Goal: Check status: Check status

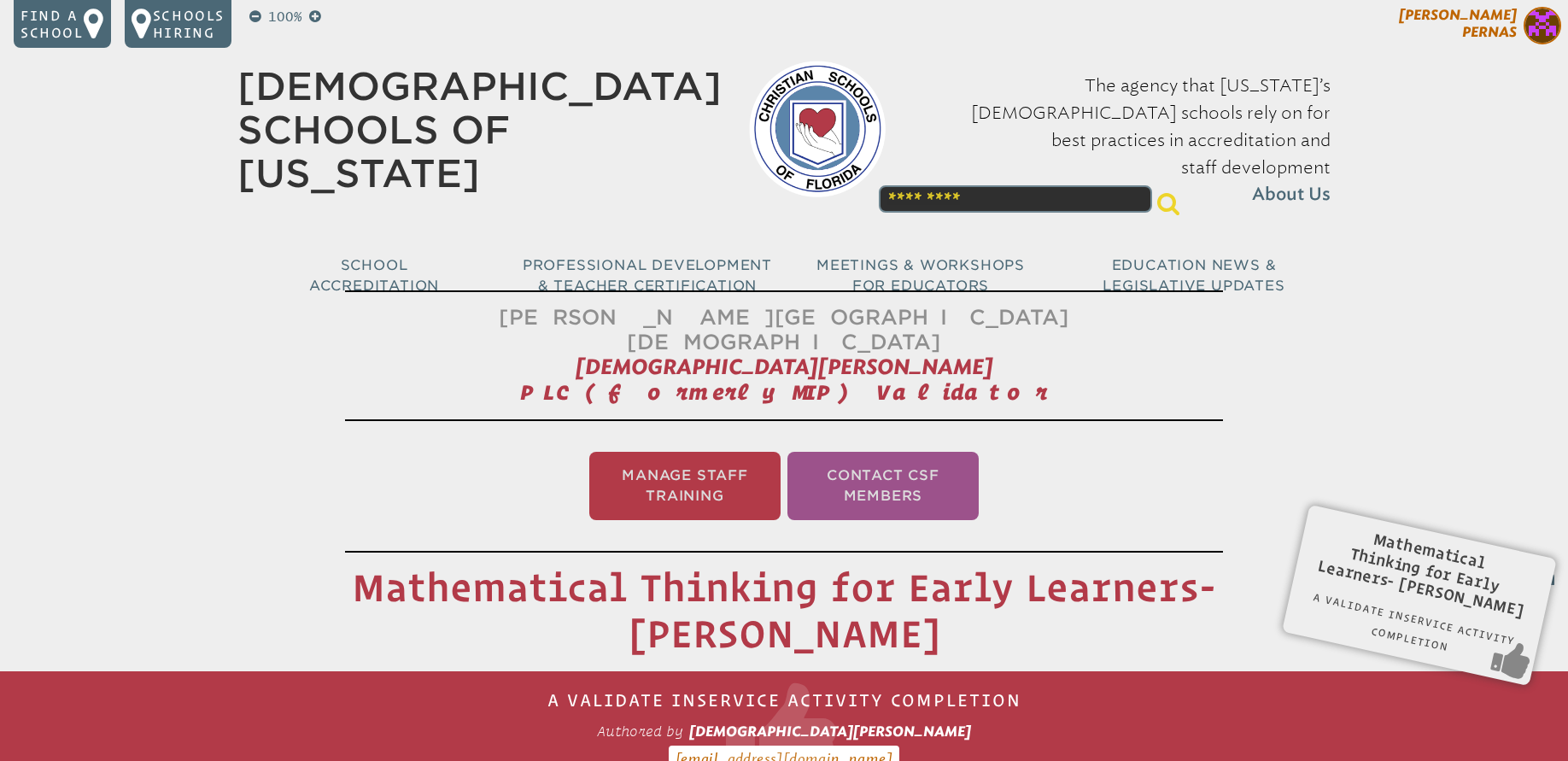
click at [1470, 33] on span "[DEMOGRAPHIC_DATA][PERSON_NAME]" at bounding box center [1458, 23] width 118 height 33
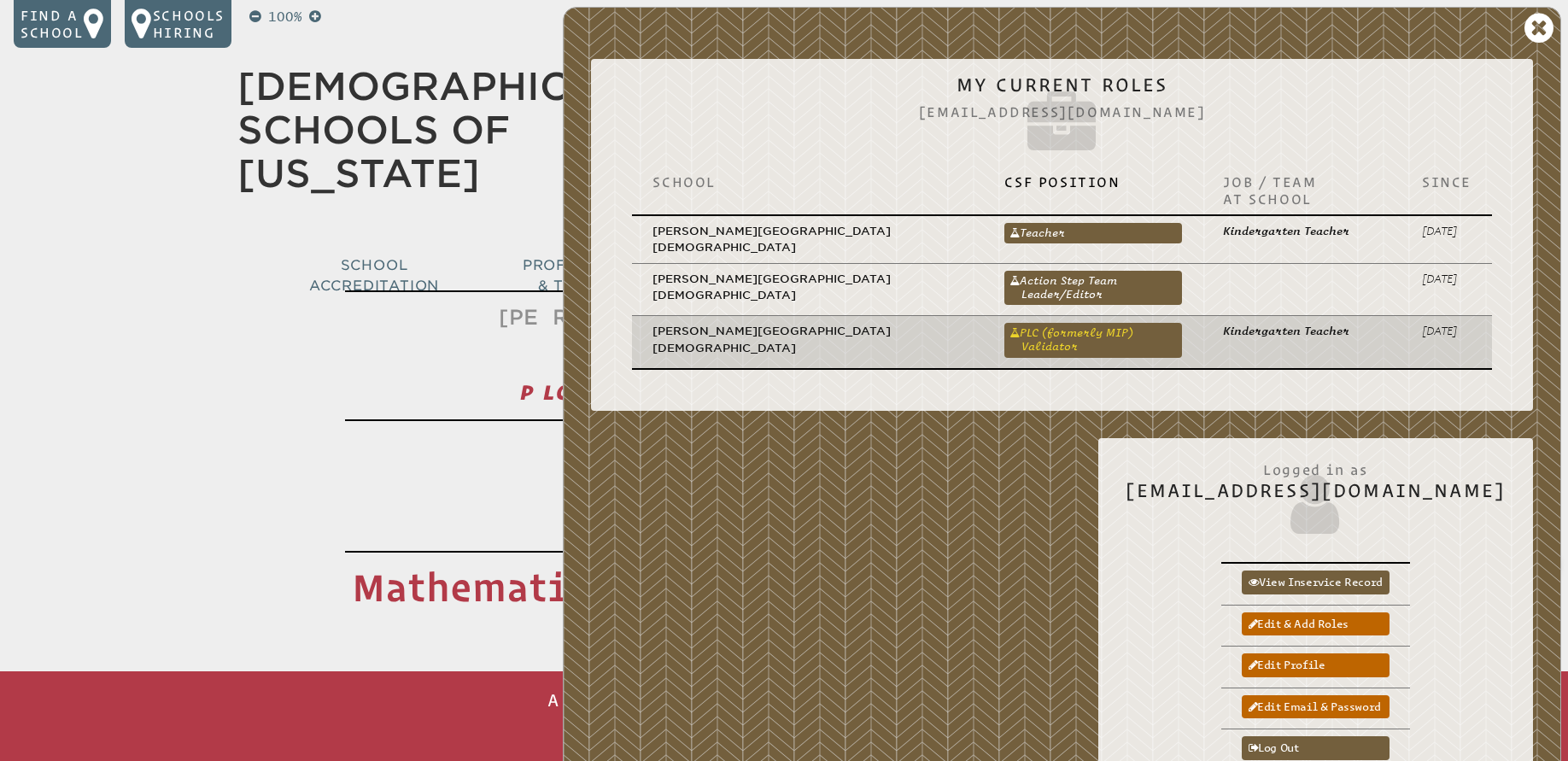
click at [1027, 323] on link "PLC (formerly MIP) Validator" at bounding box center [1093, 340] width 178 height 34
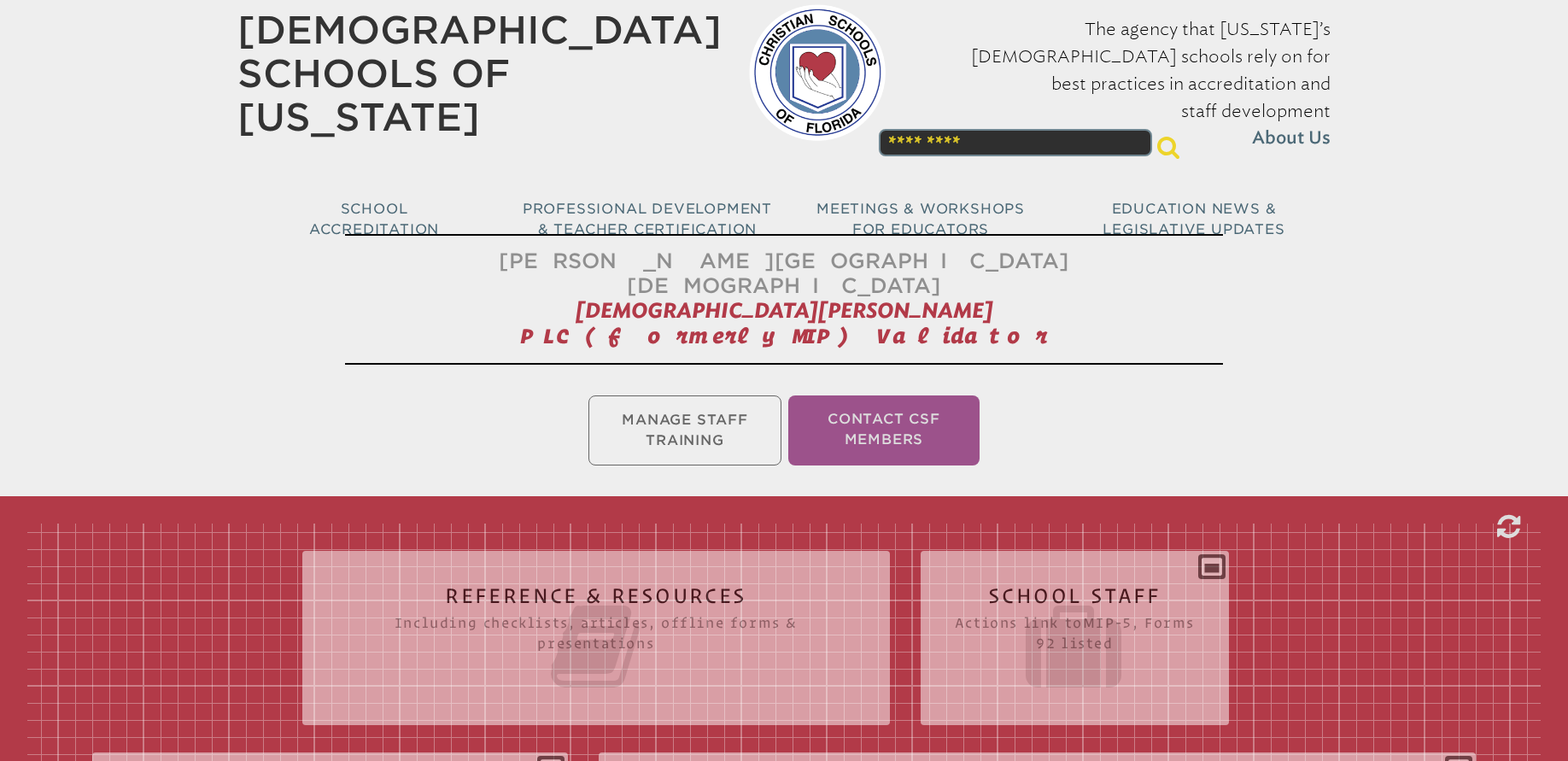
scroll to position [330, 0]
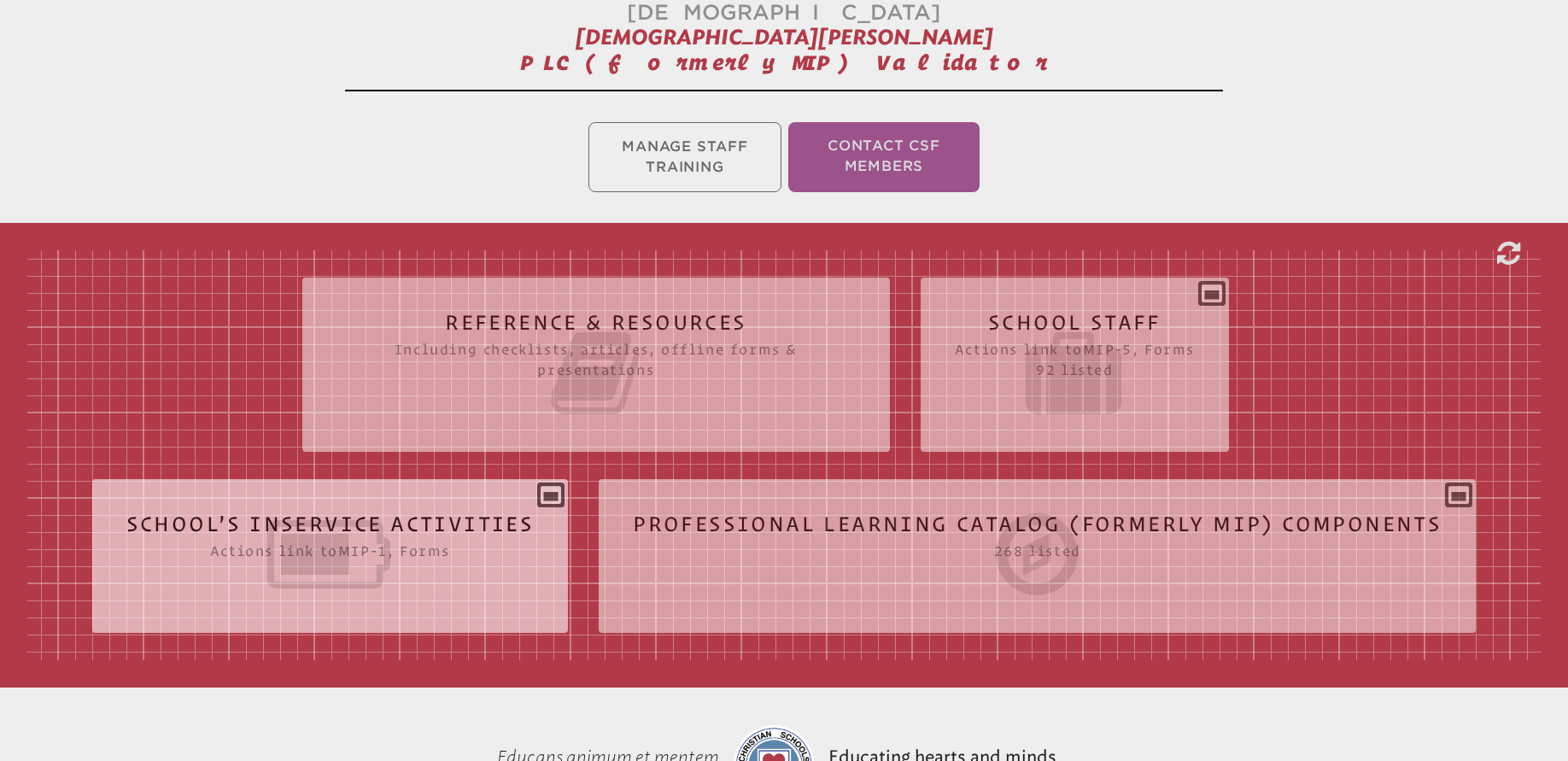
click at [445, 506] on icon at bounding box center [331, 554] width 409 height 96
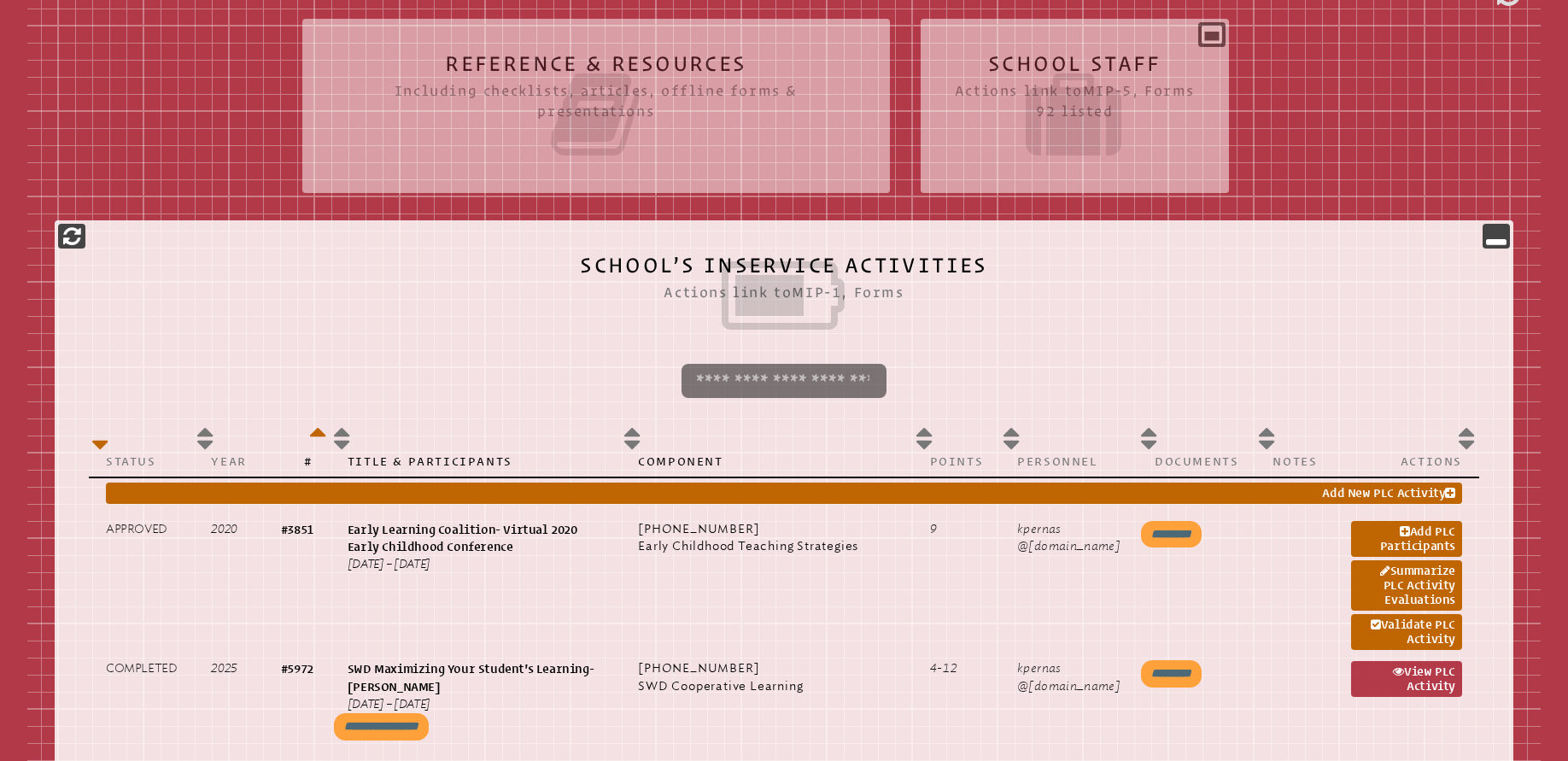
scroll to position [0, 0]
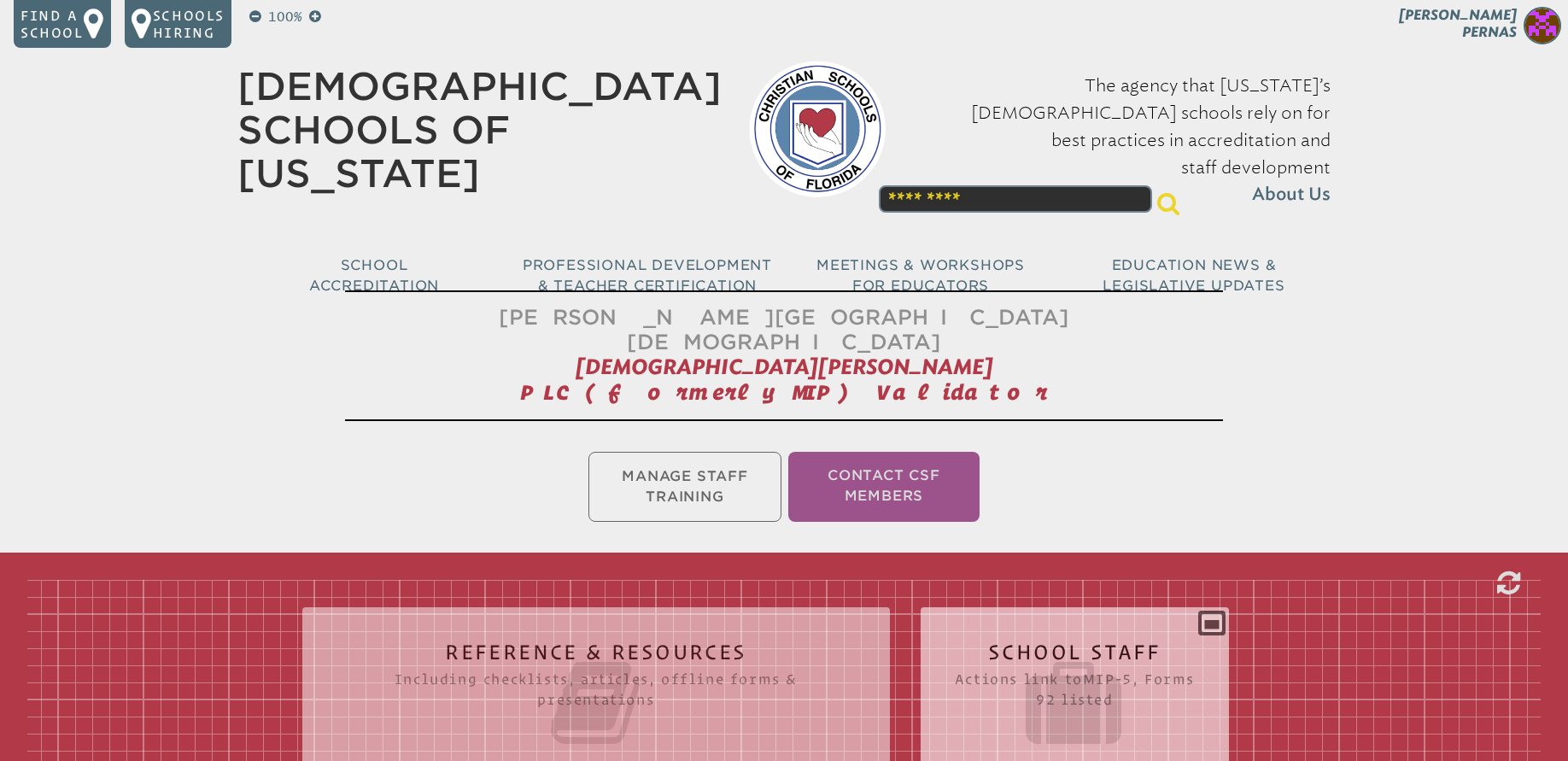
click at [995, 621] on div "School Staff Actions link to mip-5 , Forms 92 listed Report (for printing & exp…" at bounding box center [1075, 688] width 309 height 133
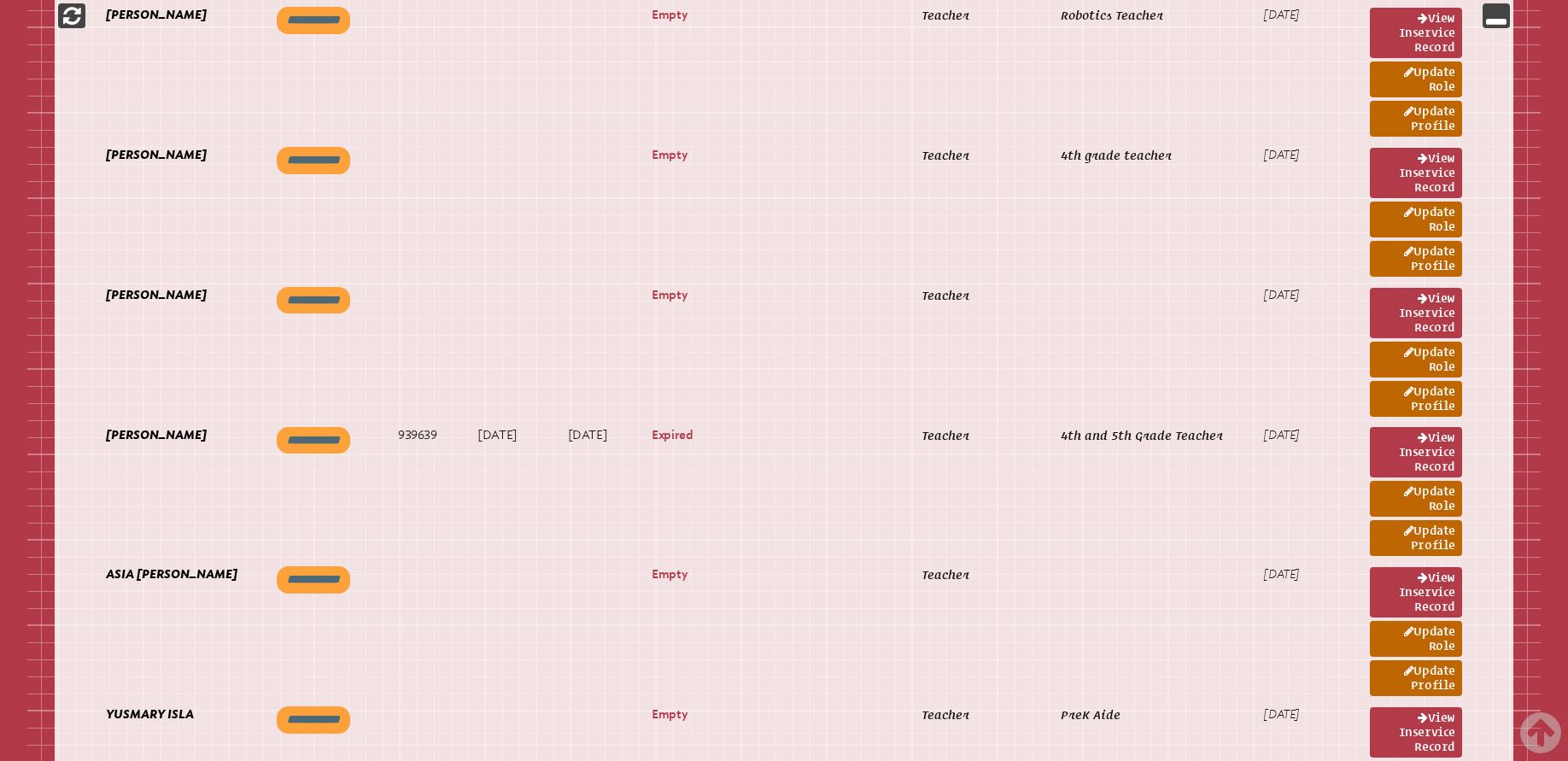
scroll to position [5432, 0]
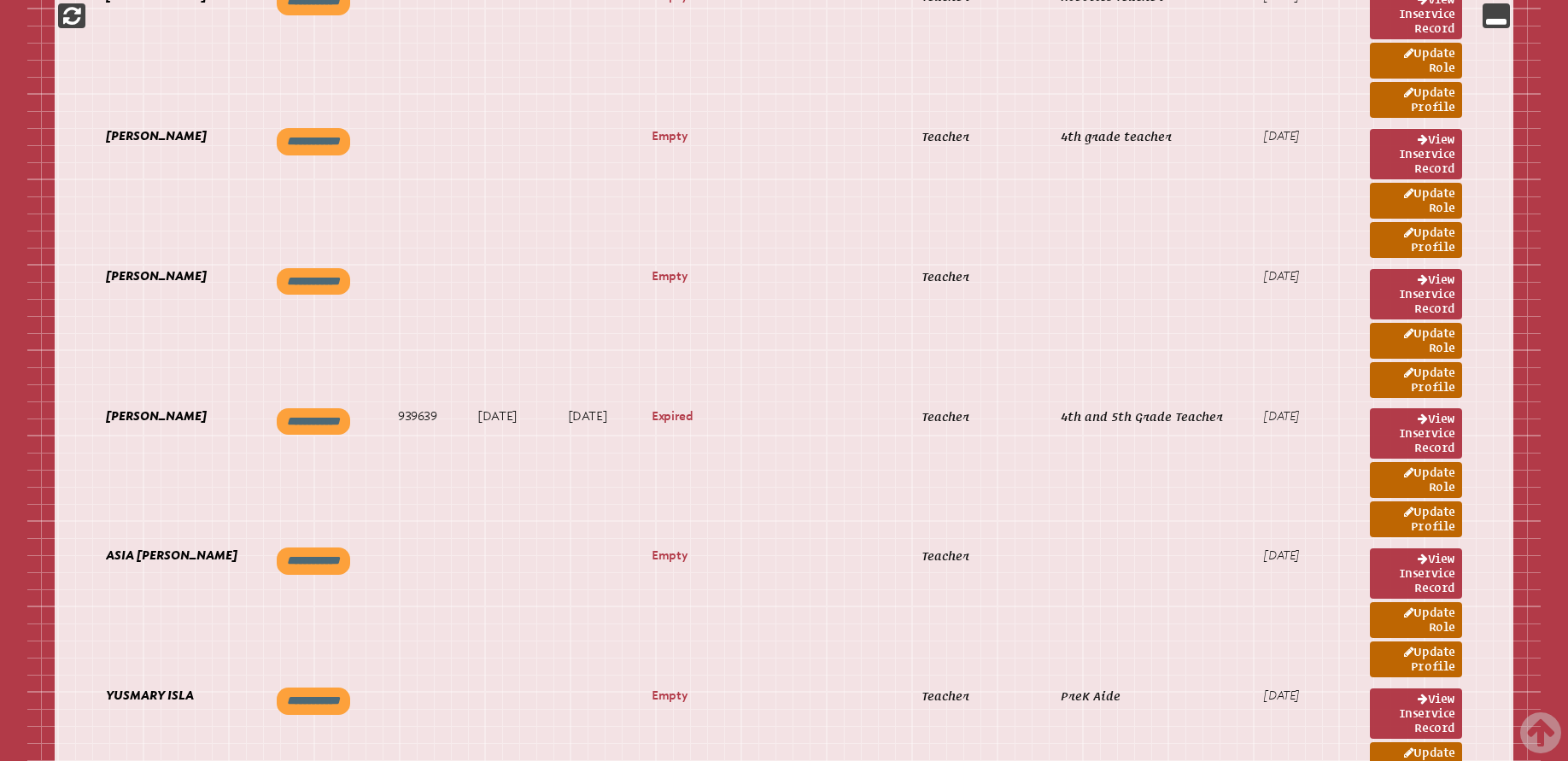
scroll to position [265, 0]
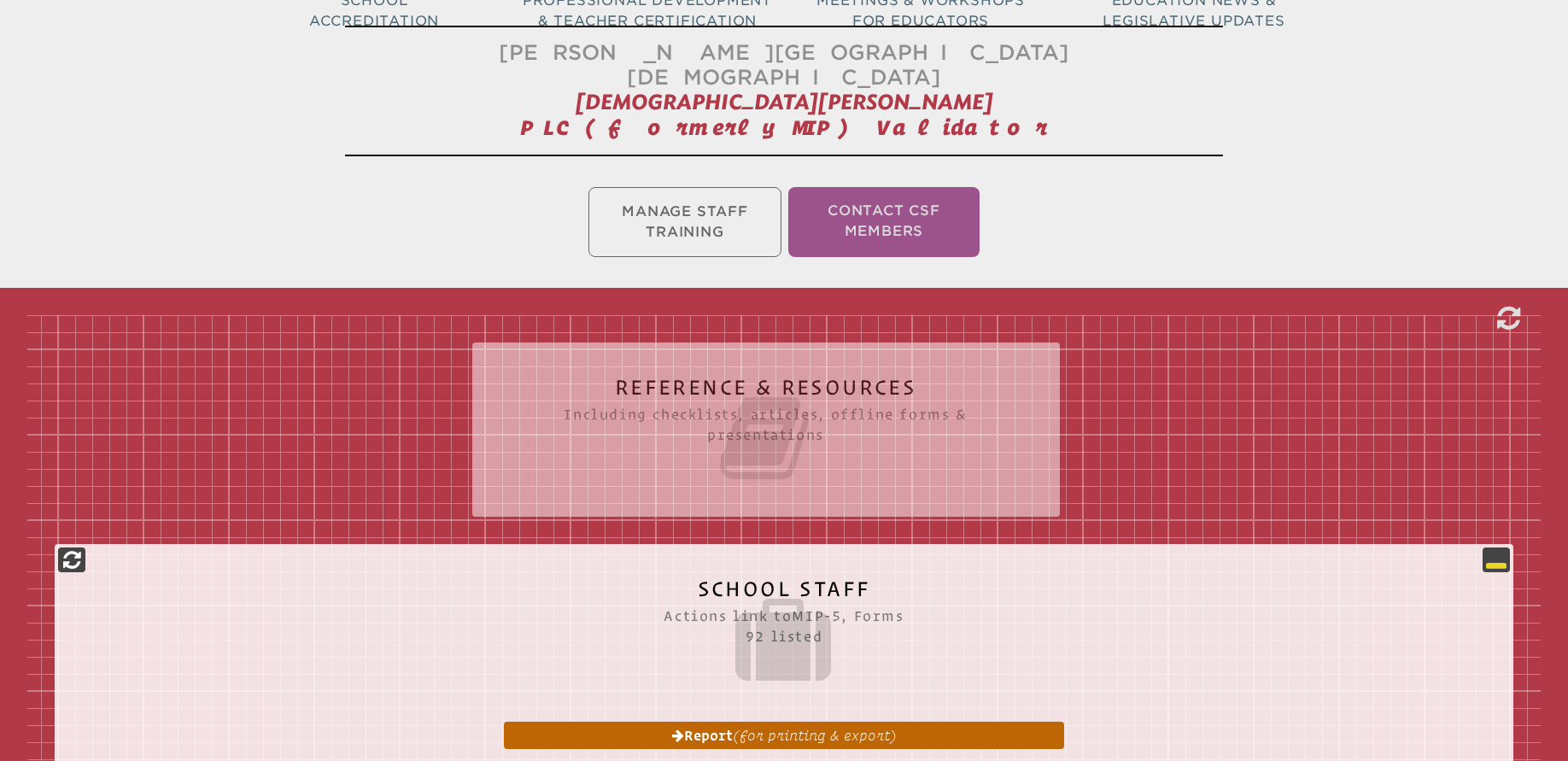
click at [1495, 549] on icon at bounding box center [1497, 560] width 21 height 21
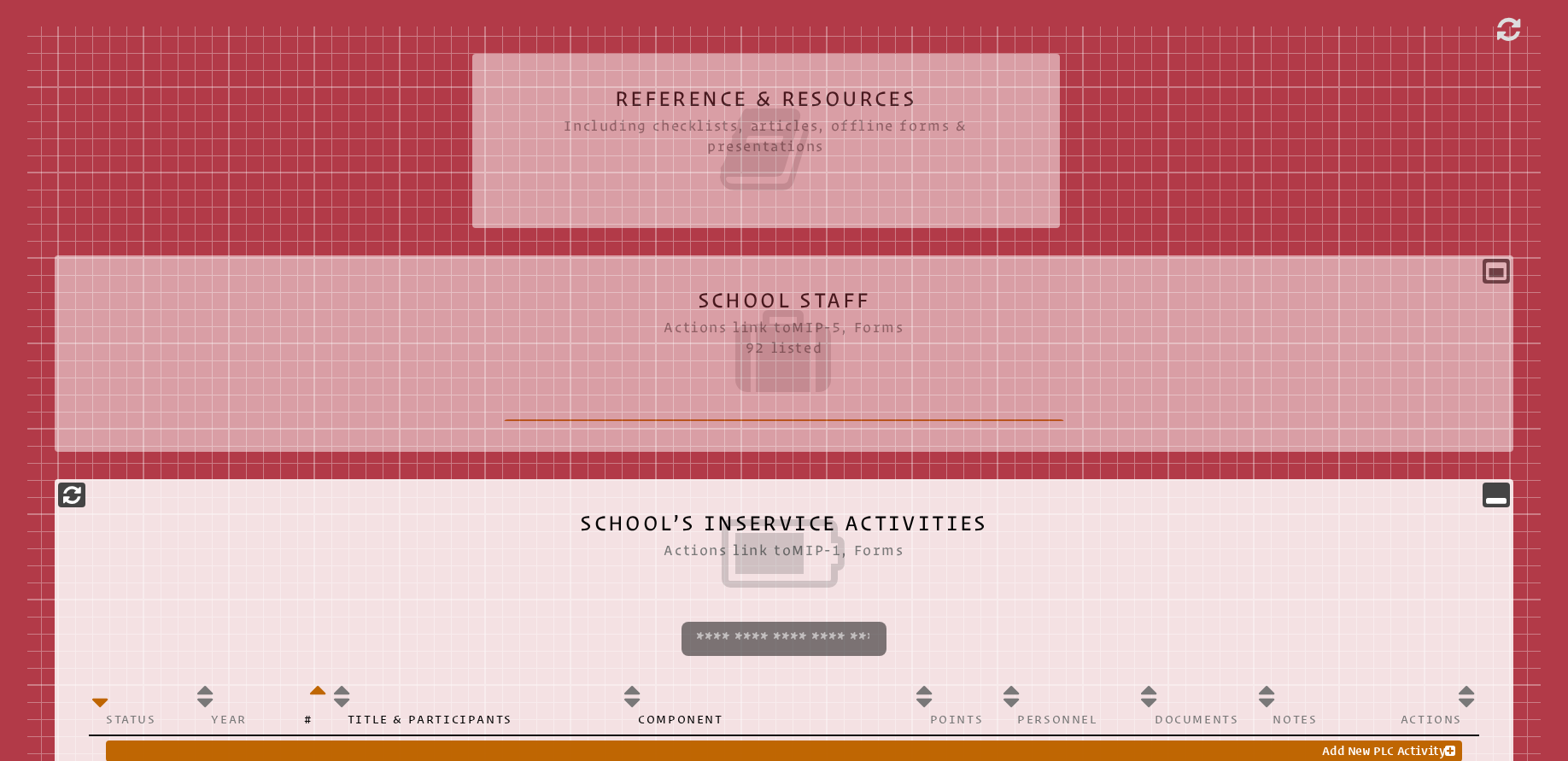
scroll to position [592, 0]
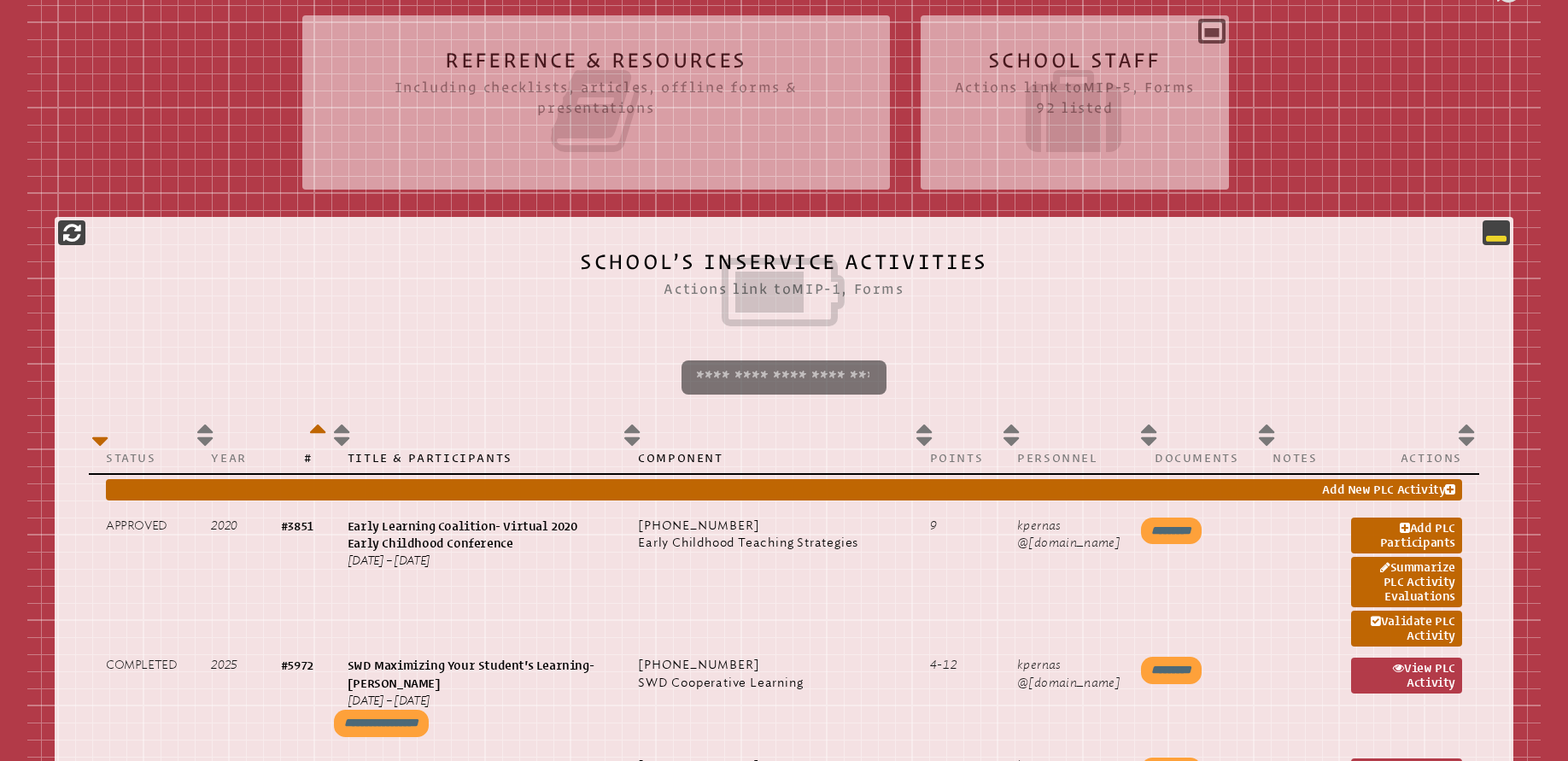
click at [1496, 222] on icon at bounding box center [1497, 233] width 21 height 21
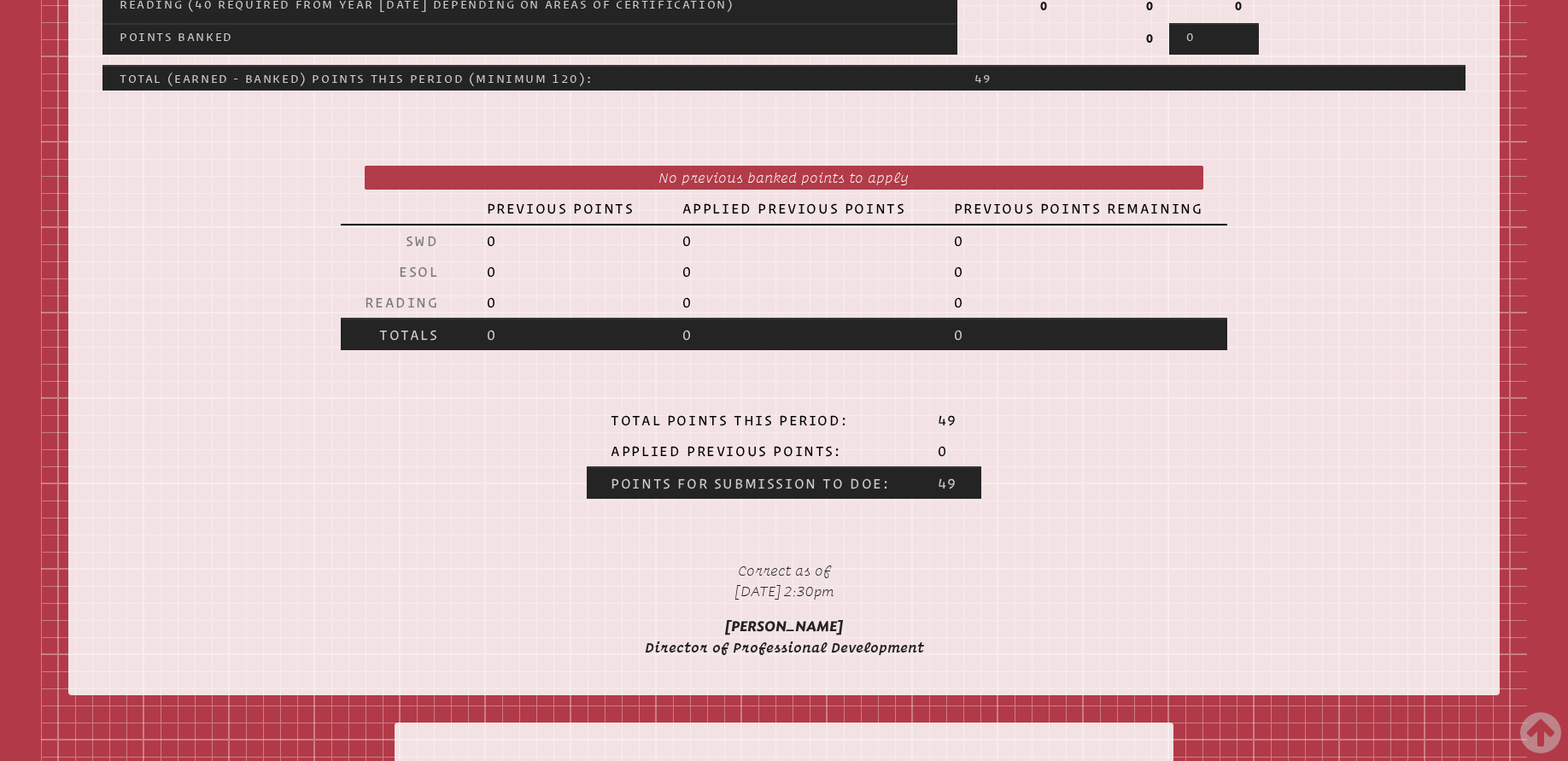
scroll to position [1981, 0]
